Goal: Task Accomplishment & Management: Manage account settings

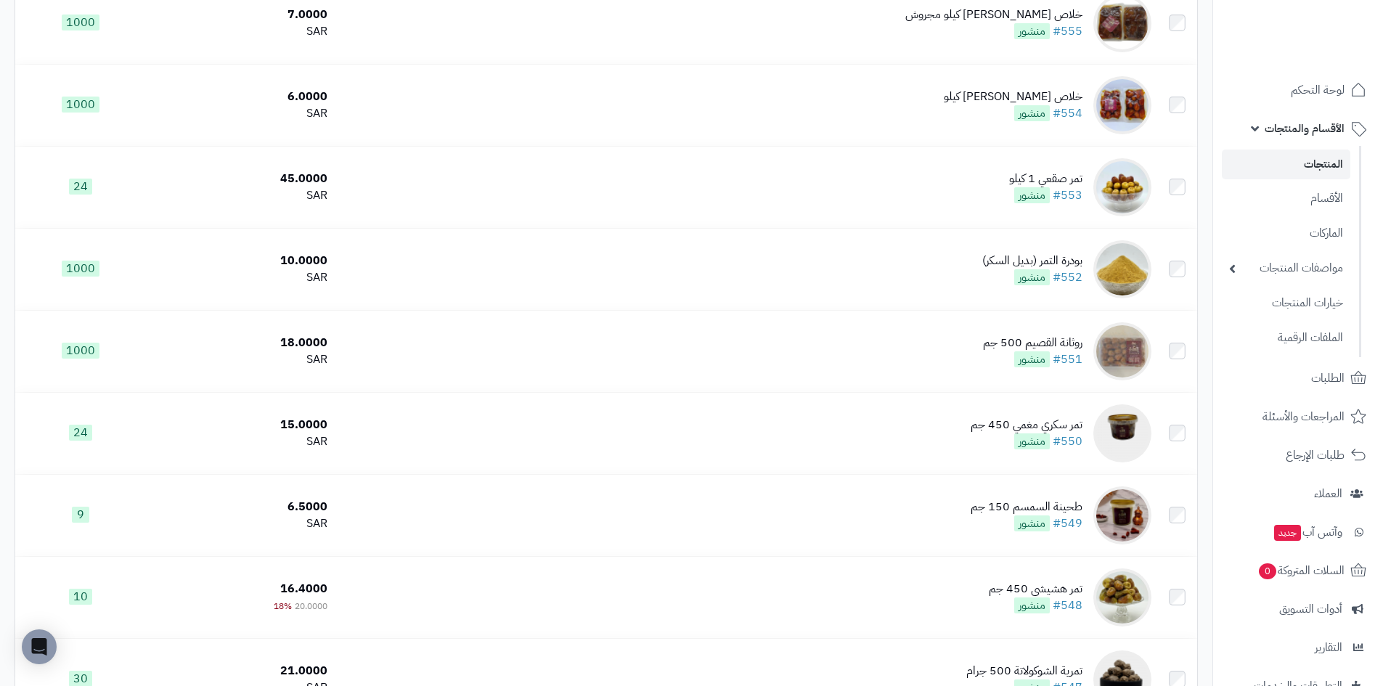
scroll to position [363, 0]
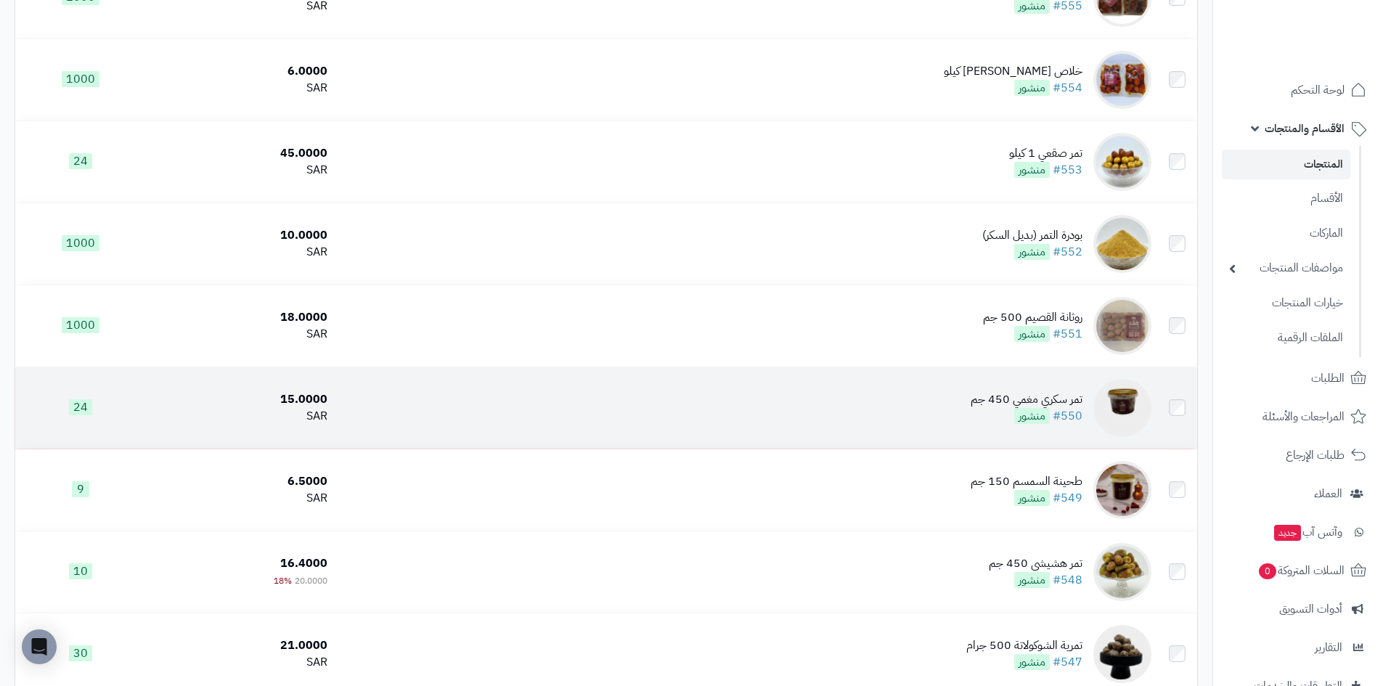
click at [1116, 399] on img at bounding box center [1122, 408] width 58 height 58
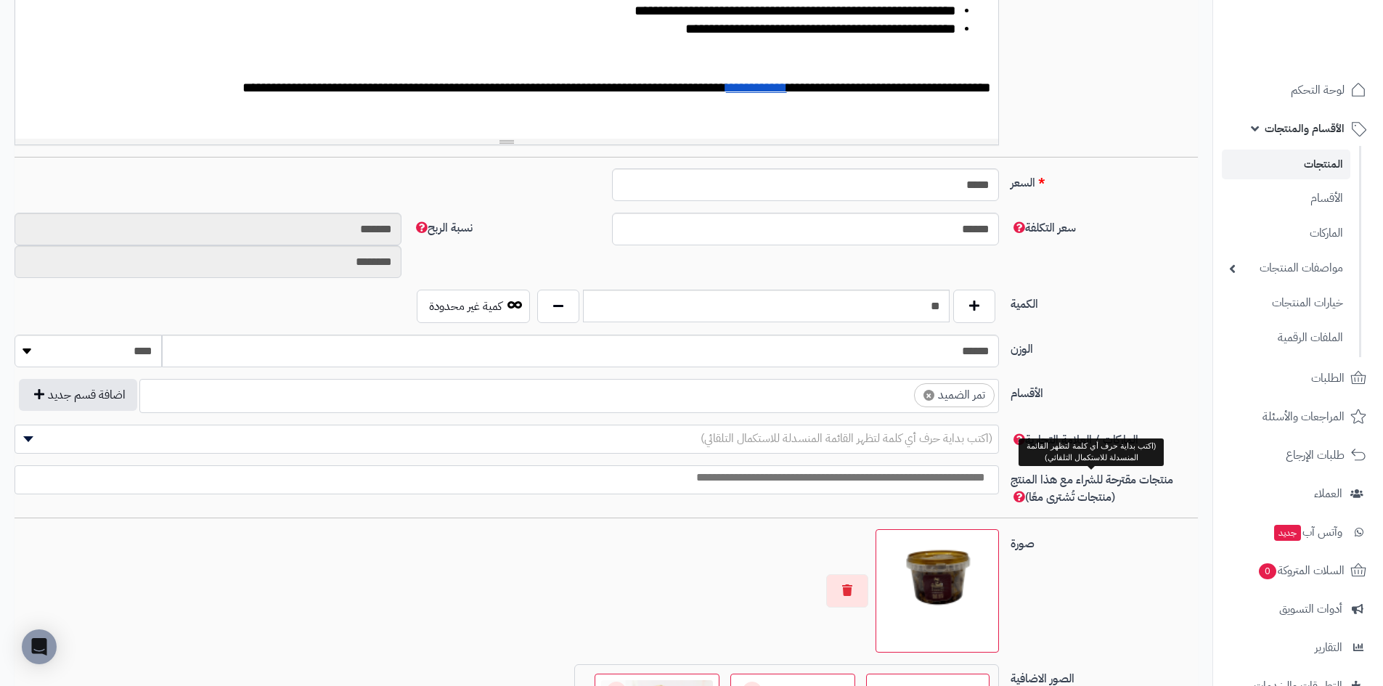
scroll to position [799, 0]
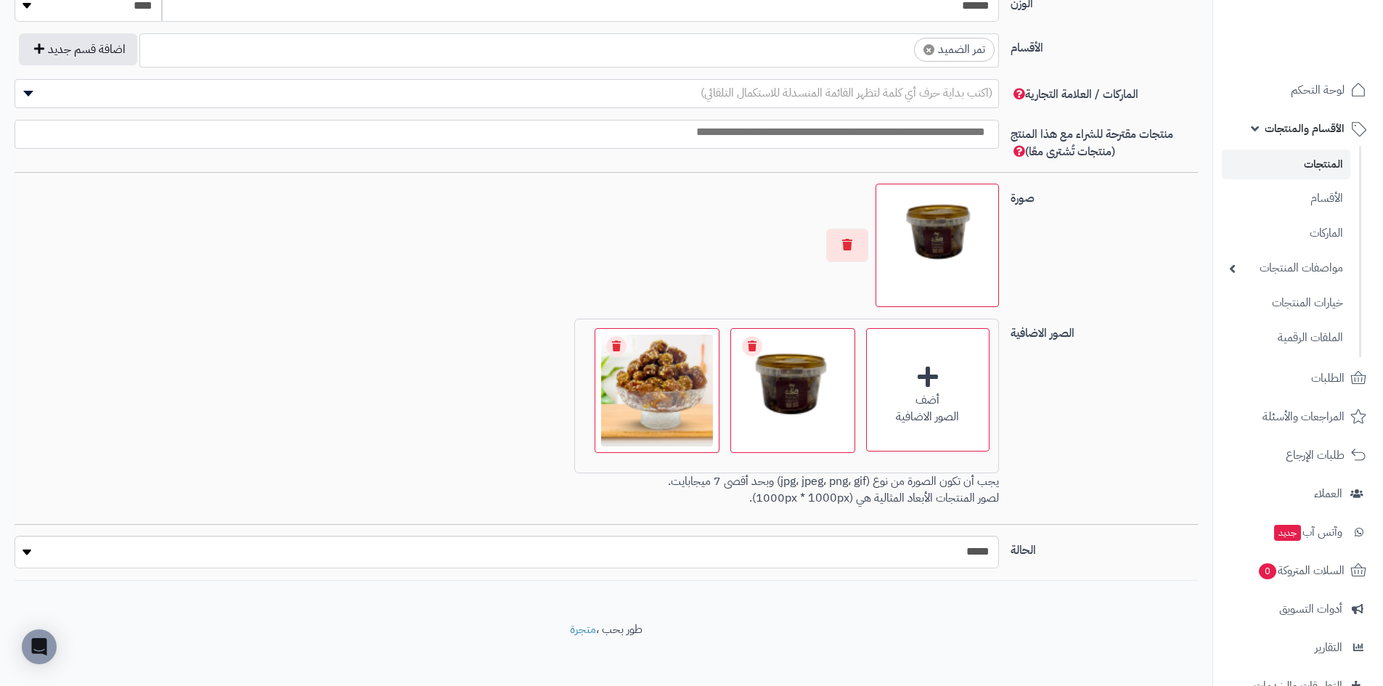
click at [946, 231] on img at bounding box center [937, 245] width 110 height 110
click at [655, 410] on img at bounding box center [657, 391] width 118 height 118
click at [799, 401] on div "0.3 MB catalog/1756714497594-image (55) (1).png" at bounding box center [792, 368] width 123 height 78
click at [932, 248] on img at bounding box center [937, 245] width 110 height 110
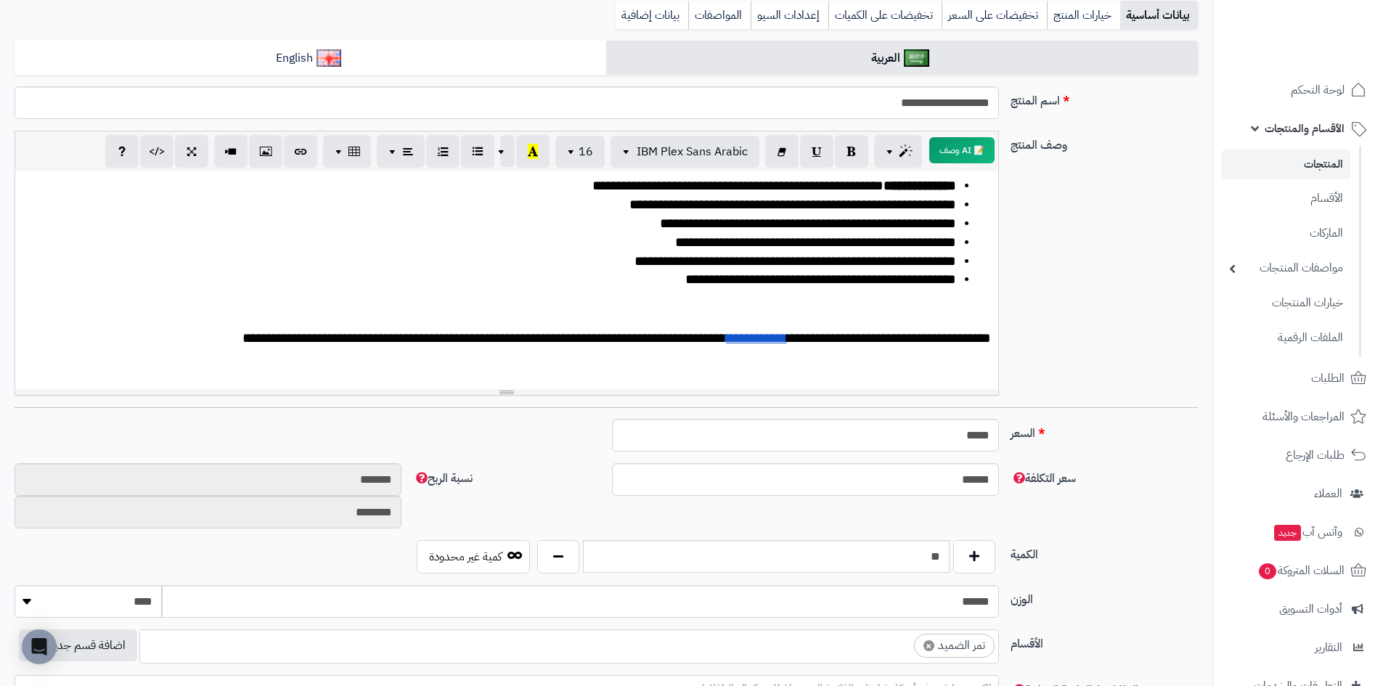
scroll to position [0, 0]
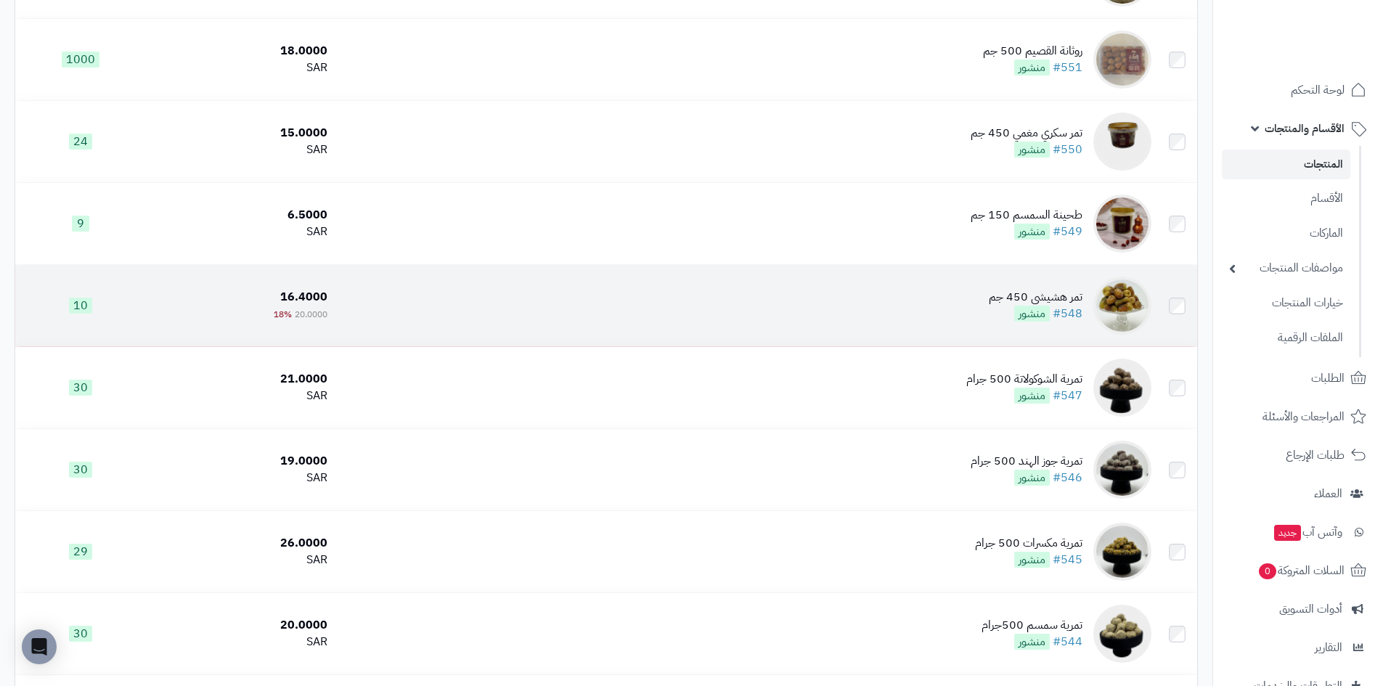
scroll to position [581, 0]
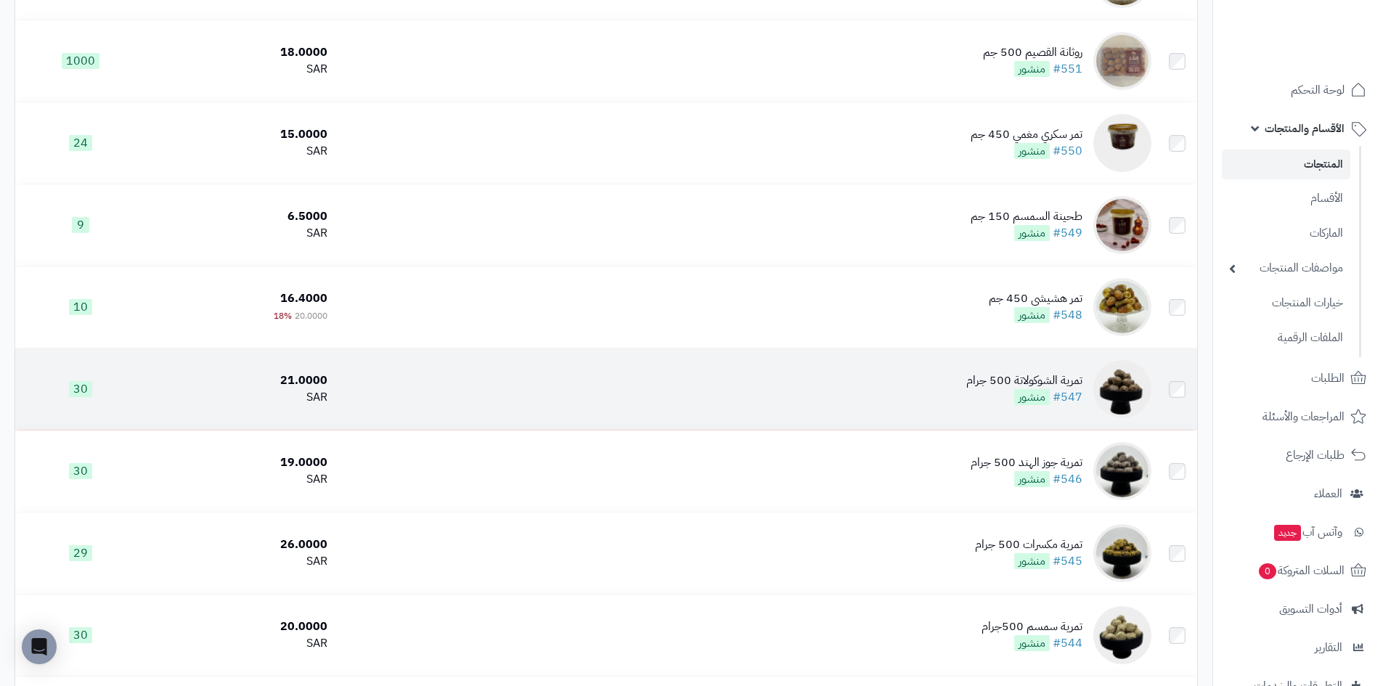
click at [1123, 380] on img at bounding box center [1122, 389] width 58 height 58
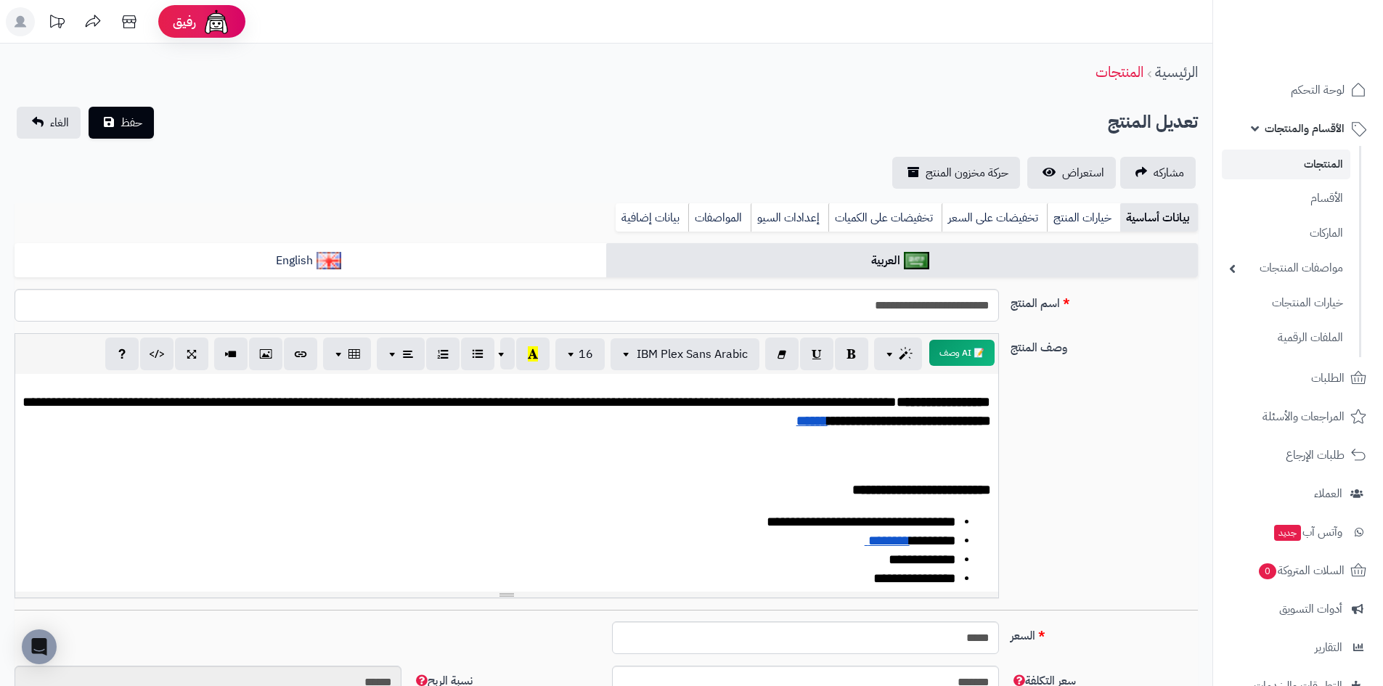
scroll to position [11, 0]
click at [1315, 156] on link "المنتجات" at bounding box center [1286, 165] width 128 height 30
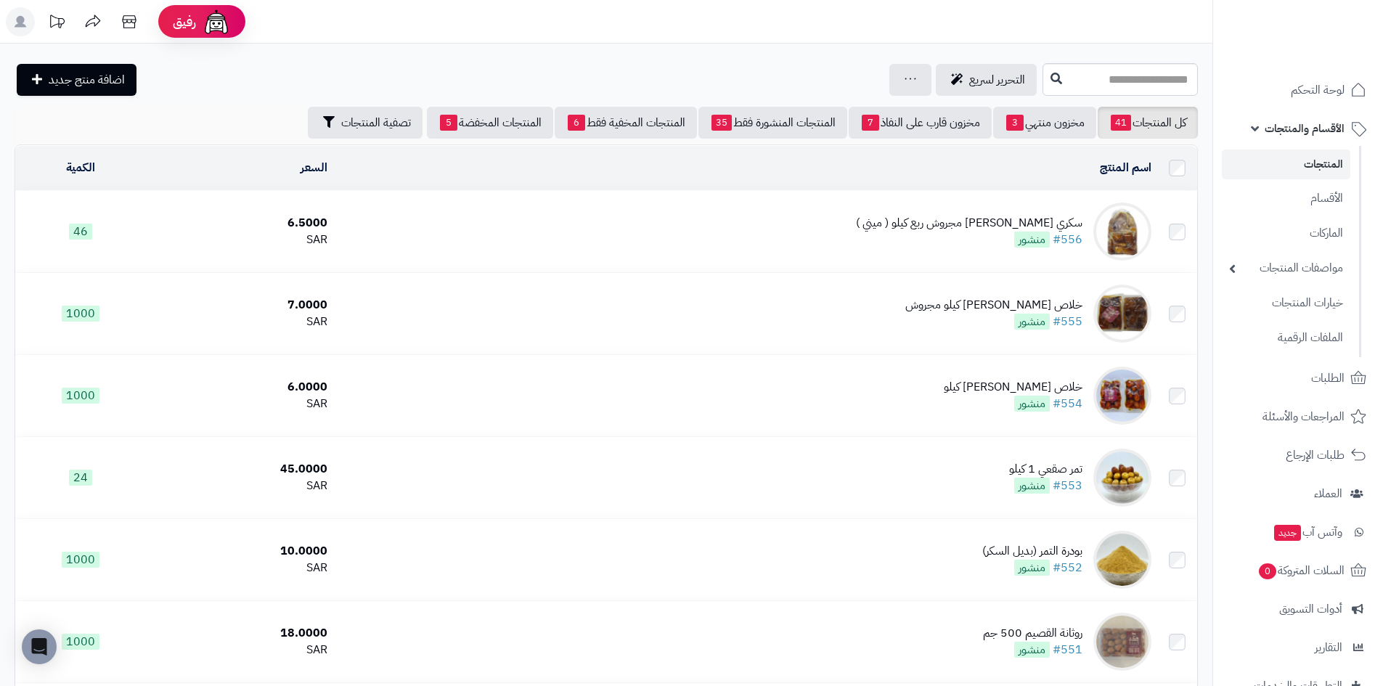
click at [1118, 224] on img at bounding box center [1122, 232] width 58 height 58
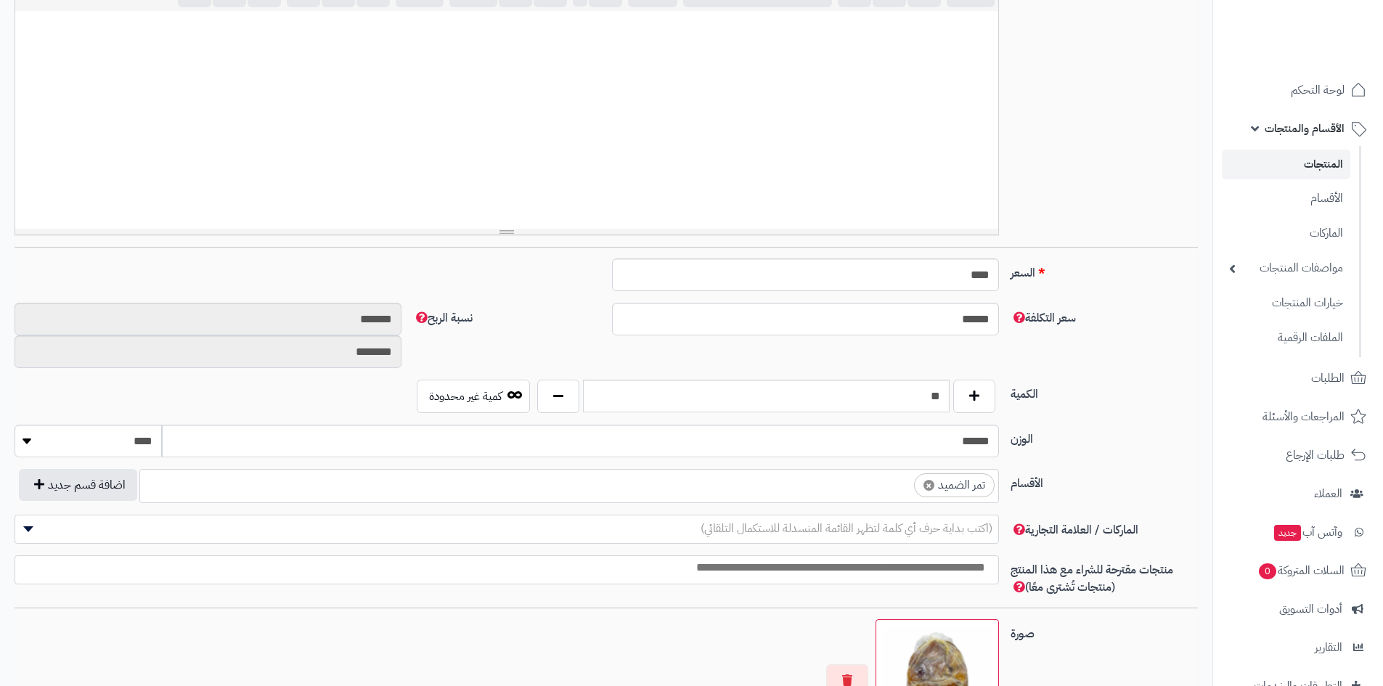
scroll to position [65, 0]
click at [870, 97] on div at bounding box center [506, 120] width 983 height 218
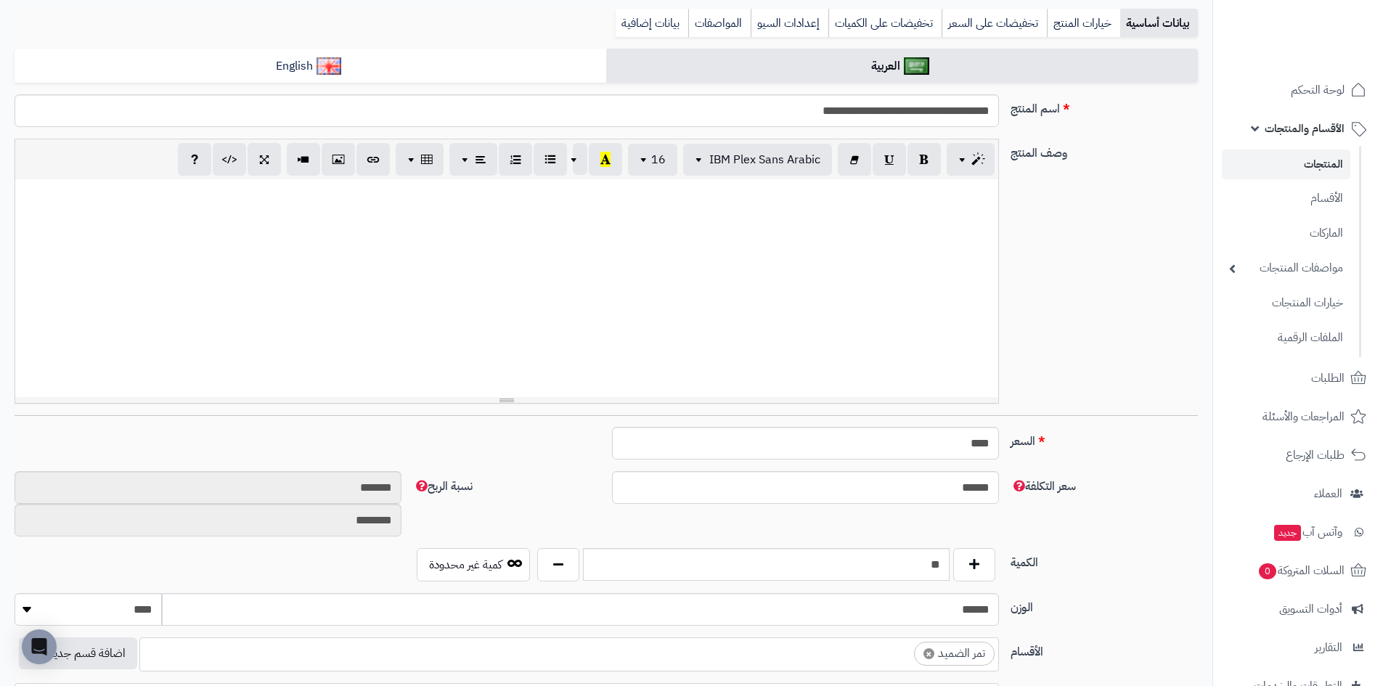
scroll to position [73, 0]
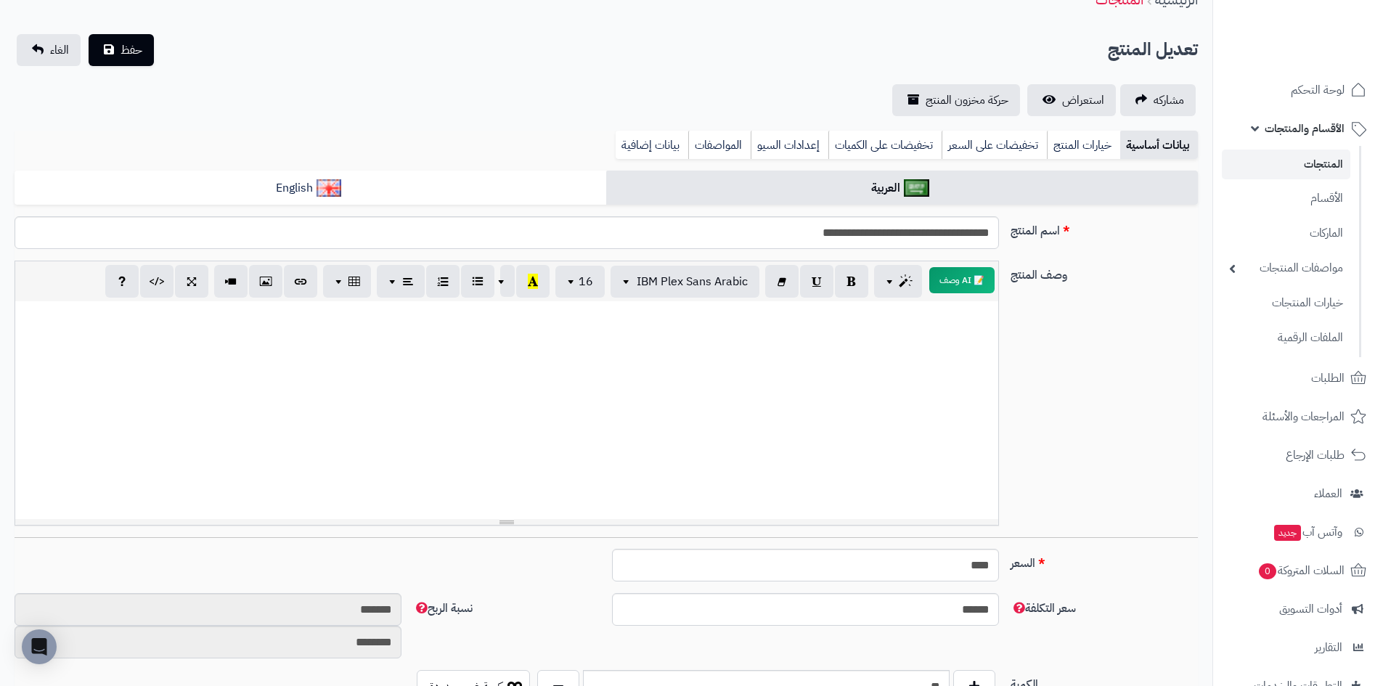
click at [346, 393] on div at bounding box center [506, 410] width 983 height 218
click at [1321, 197] on link "الأقسام" at bounding box center [1286, 198] width 128 height 30
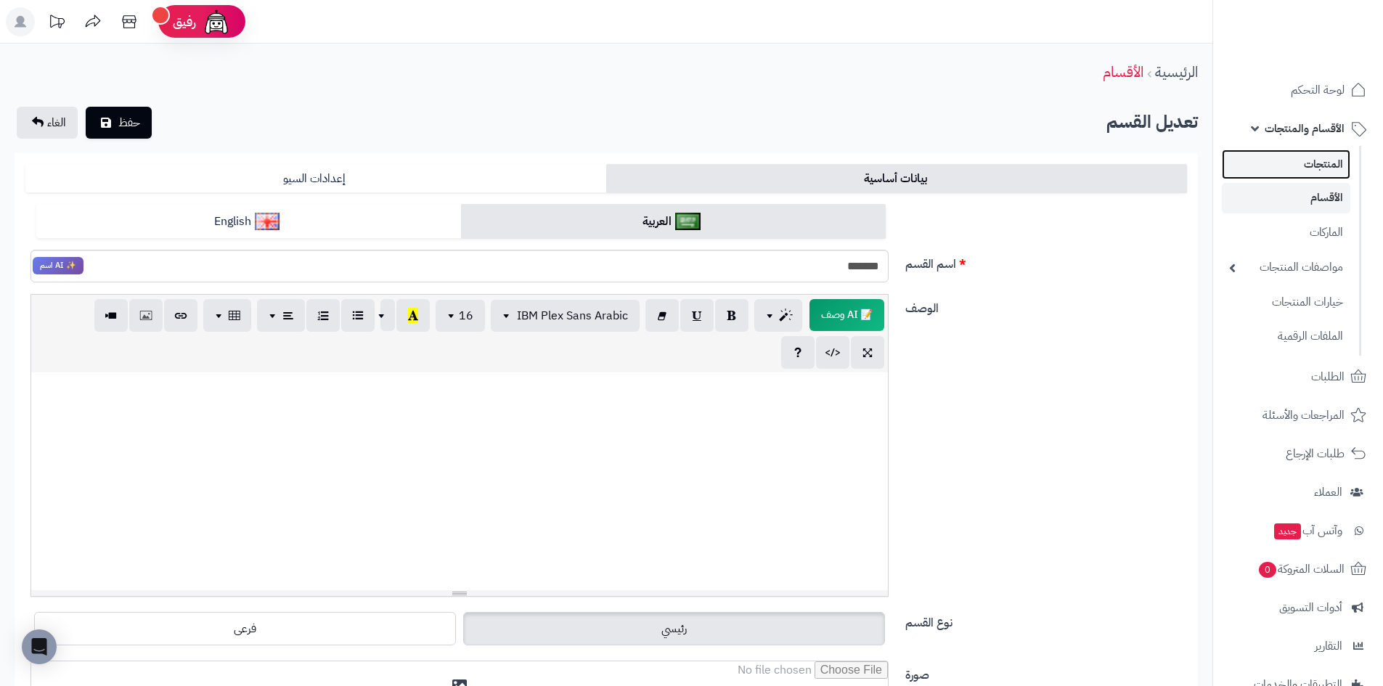
click at [1318, 168] on link "المنتجات" at bounding box center [1286, 165] width 128 height 30
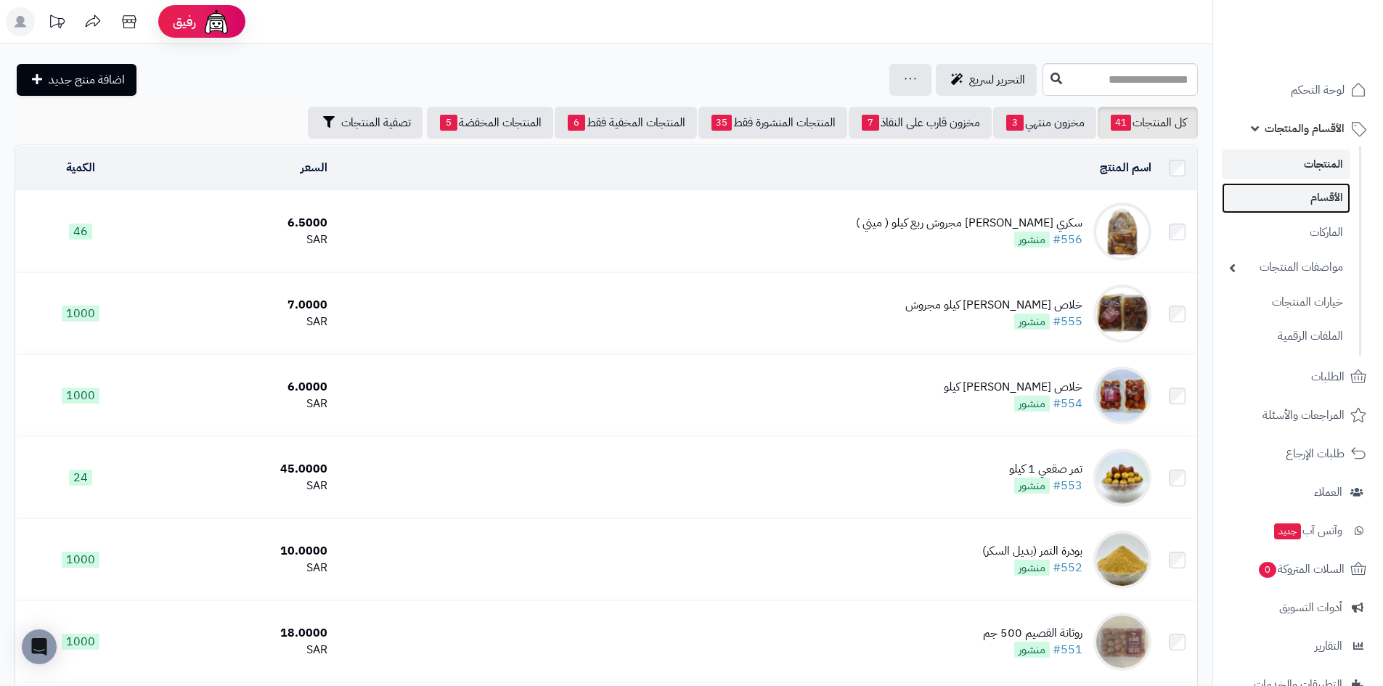
click at [1324, 202] on link "الأقسام" at bounding box center [1286, 198] width 128 height 30
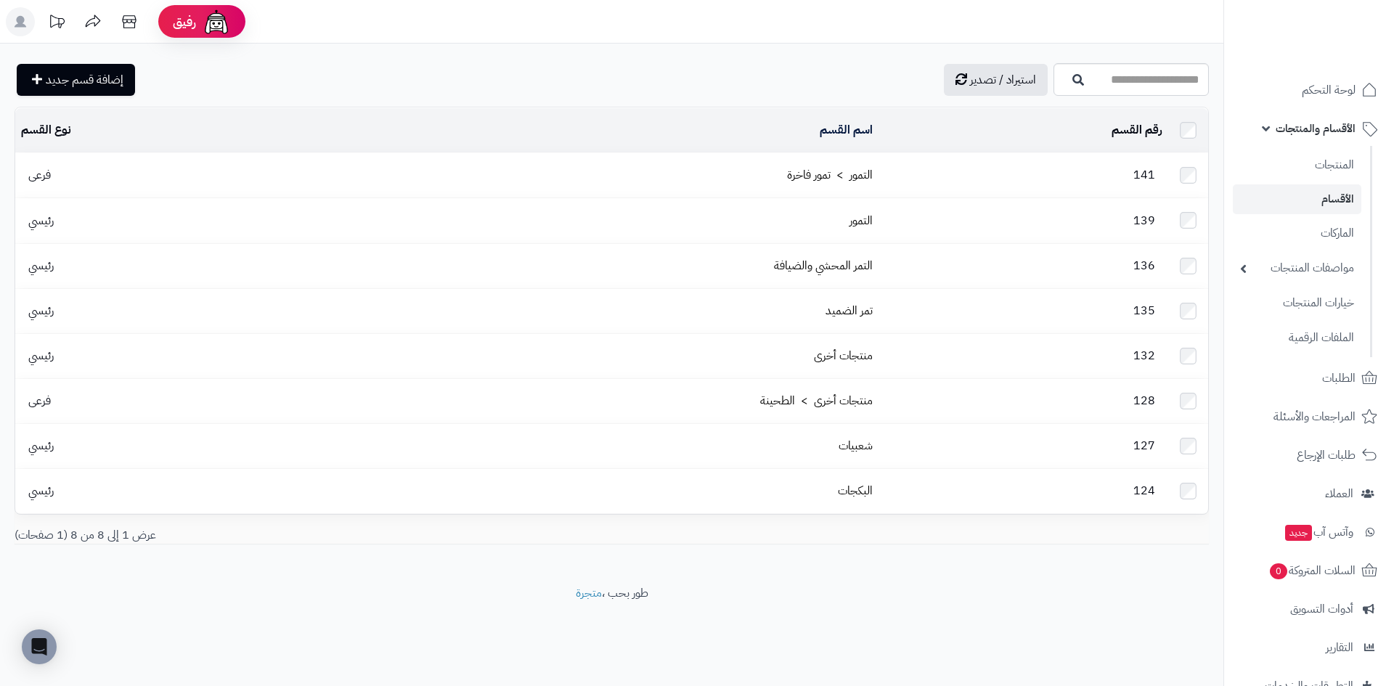
click at [1322, 148] on ul "المنتجات الأقسام الماركات مواصفات المنتجات مواصفات المنتجات أنواع المواصفات خيا…" at bounding box center [1298, 251] width 148 height 211
click at [1328, 163] on link "المنتجات" at bounding box center [1297, 165] width 128 height 30
